Goal: Information Seeking & Learning: Learn about a topic

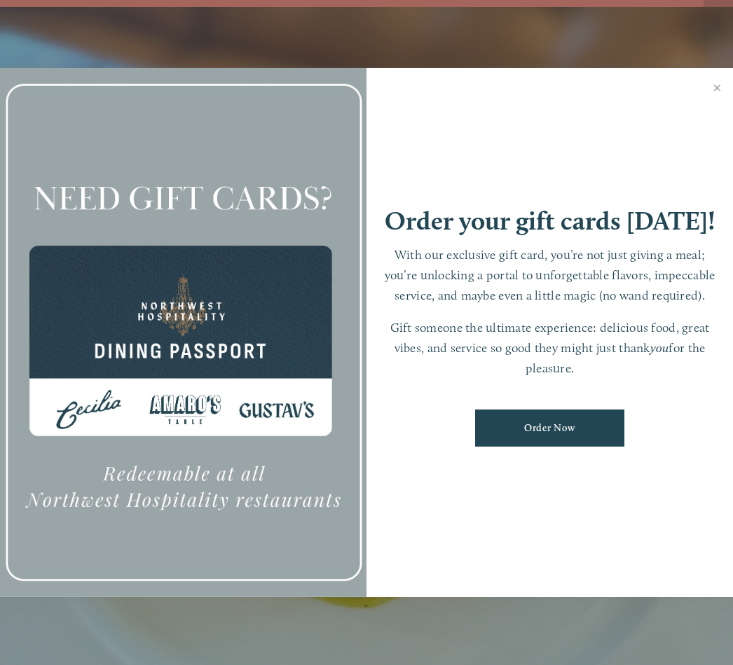
scroll to position [29, 0]
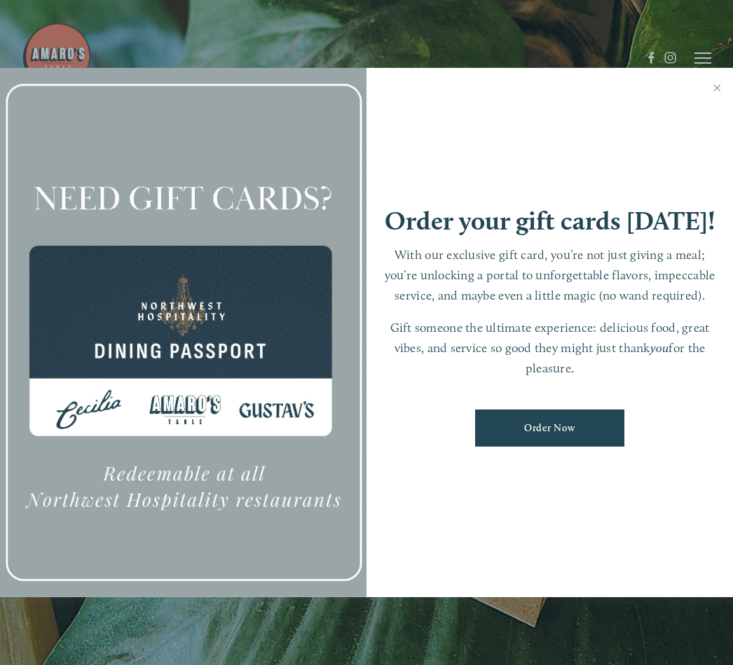
click at [720, 94] on link "Close" at bounding box center [716, 89] width 27 height 39
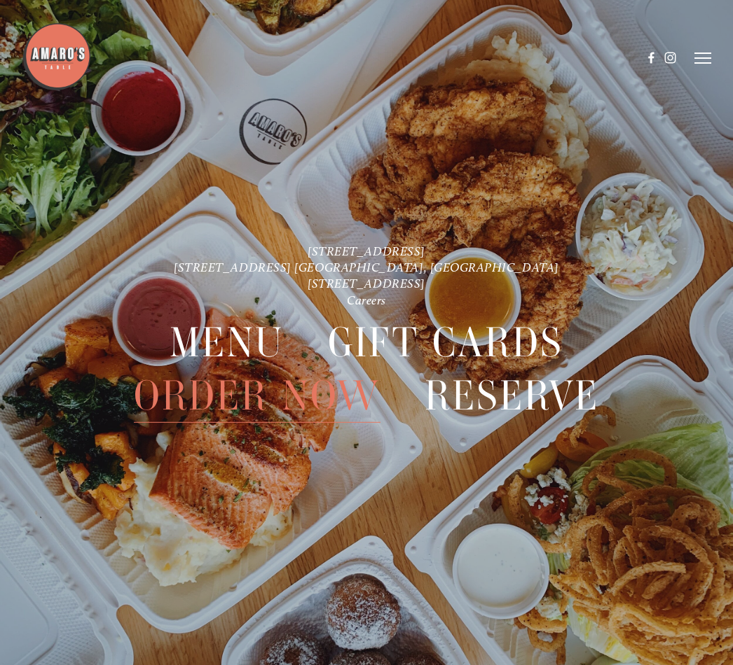
click at [258, 336] on span "Menu" at bounding box center [227, 342] width 114 height 54
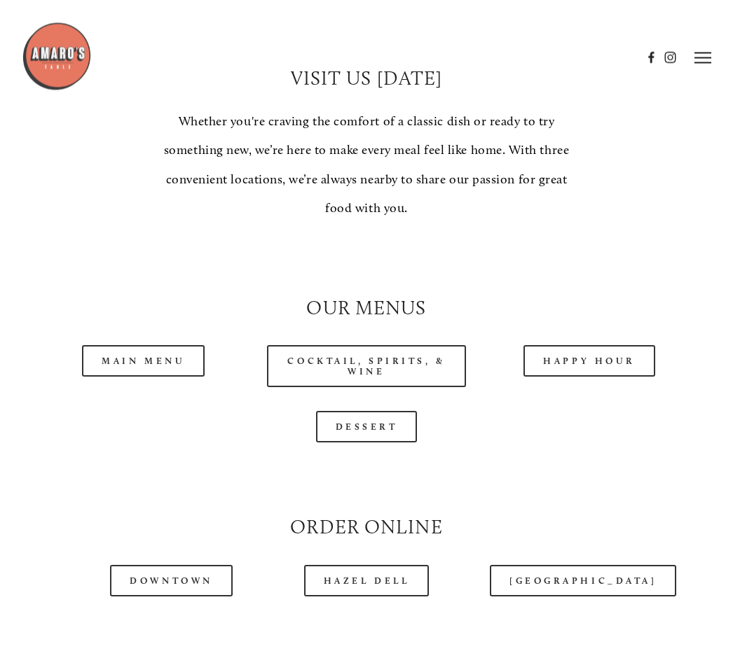
scroll to position [983, 0]
click at [159, 345] on link "Main Menu" at bounding box center [143, 361] width 123 height 32
click at [176, 568] on link "Downtown" at bounding box center [171, 582] width 122 height 32
click at [113, 353] on link "Main Menu" at bounding box center [143, 362] width 123 height 32
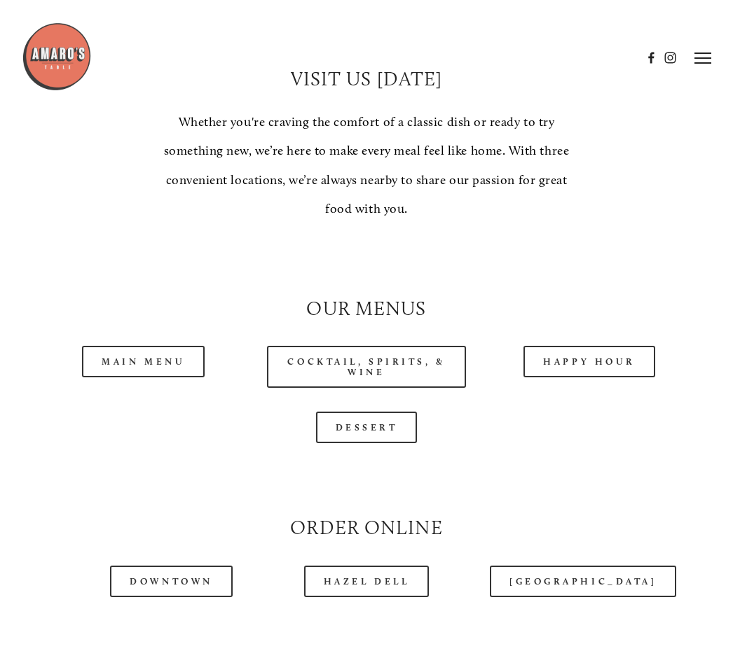
scroll to position [0, 0]
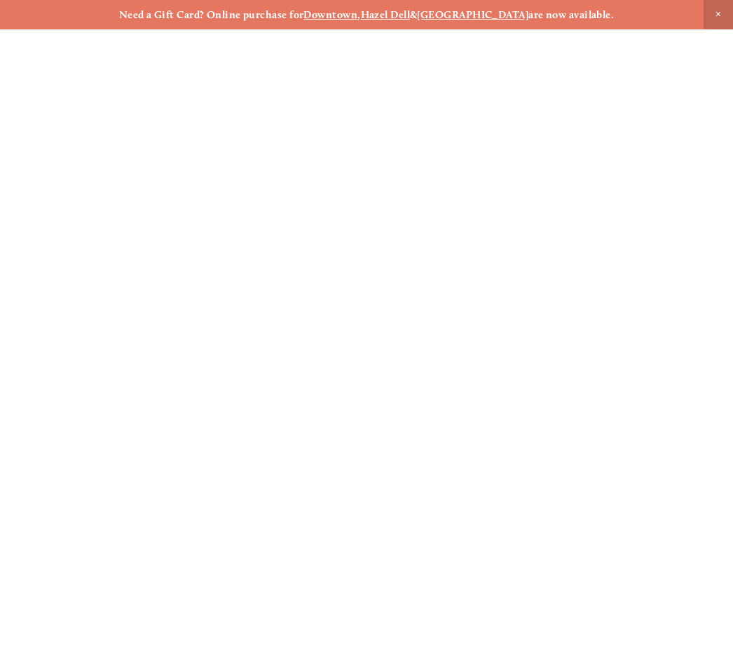
scroll to position [29, 0]
